Goal: Task Accomplishment & Management: Use online tool/utility

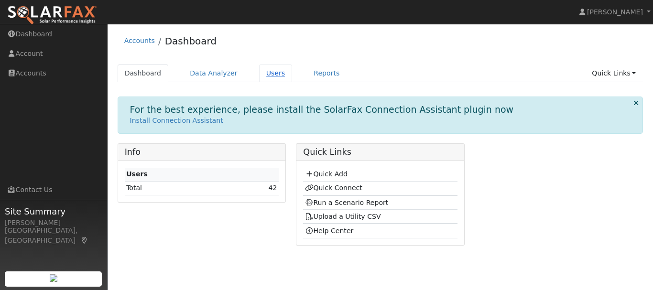
click at [263, 73] on link "Users" at bounding box center [275, 74] width 33 height 18
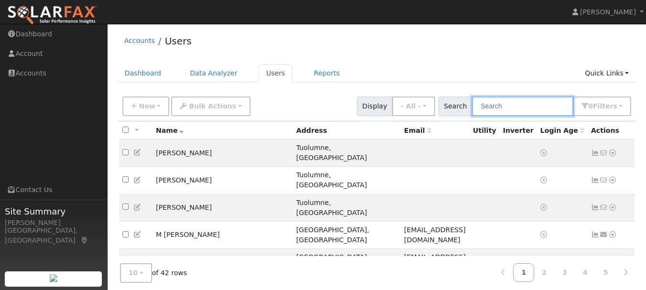
click at [503, 108] on input "text" at bounding box center [522, 107] width 101 height 20
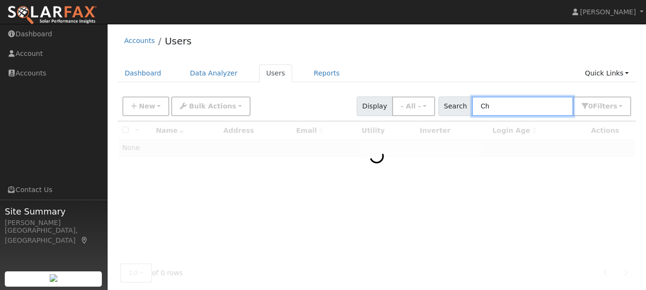
type input "C"
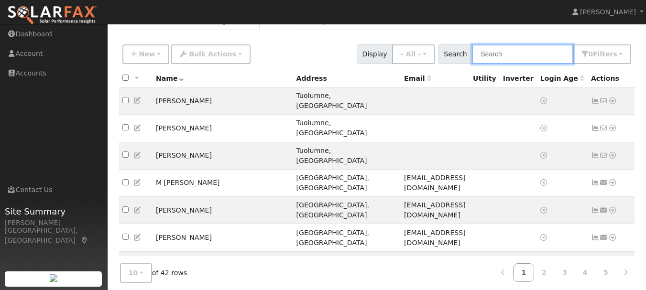
scroll to position [79, 0]
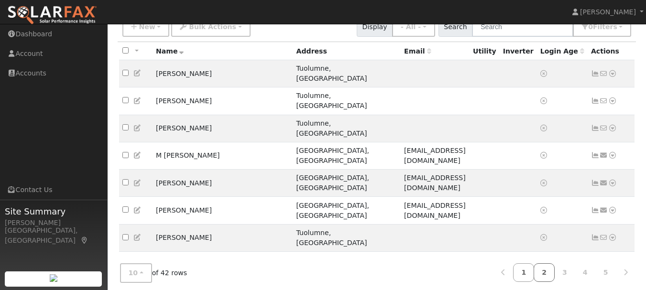
click at [545, 267] on link "2" at bounding box center [543, 272] width 21 height 19
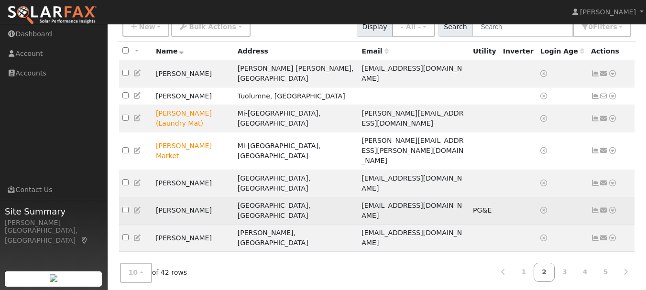
click at [612, 207] on icon at bounding box center [612, 210] width 9 height 7
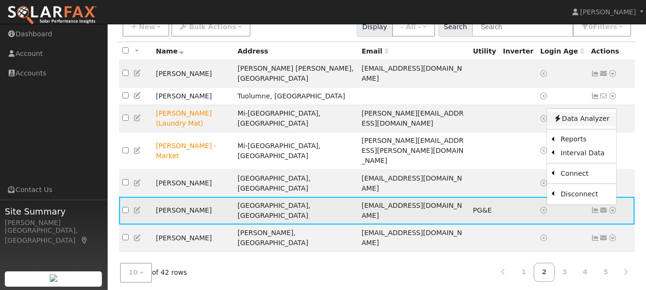
click at [581, 112] on link "Data Analyzer" at bounding box center [580, 118] width 69 height 13
